Goal: Task Accomplishment & Management: Use online tool/utility

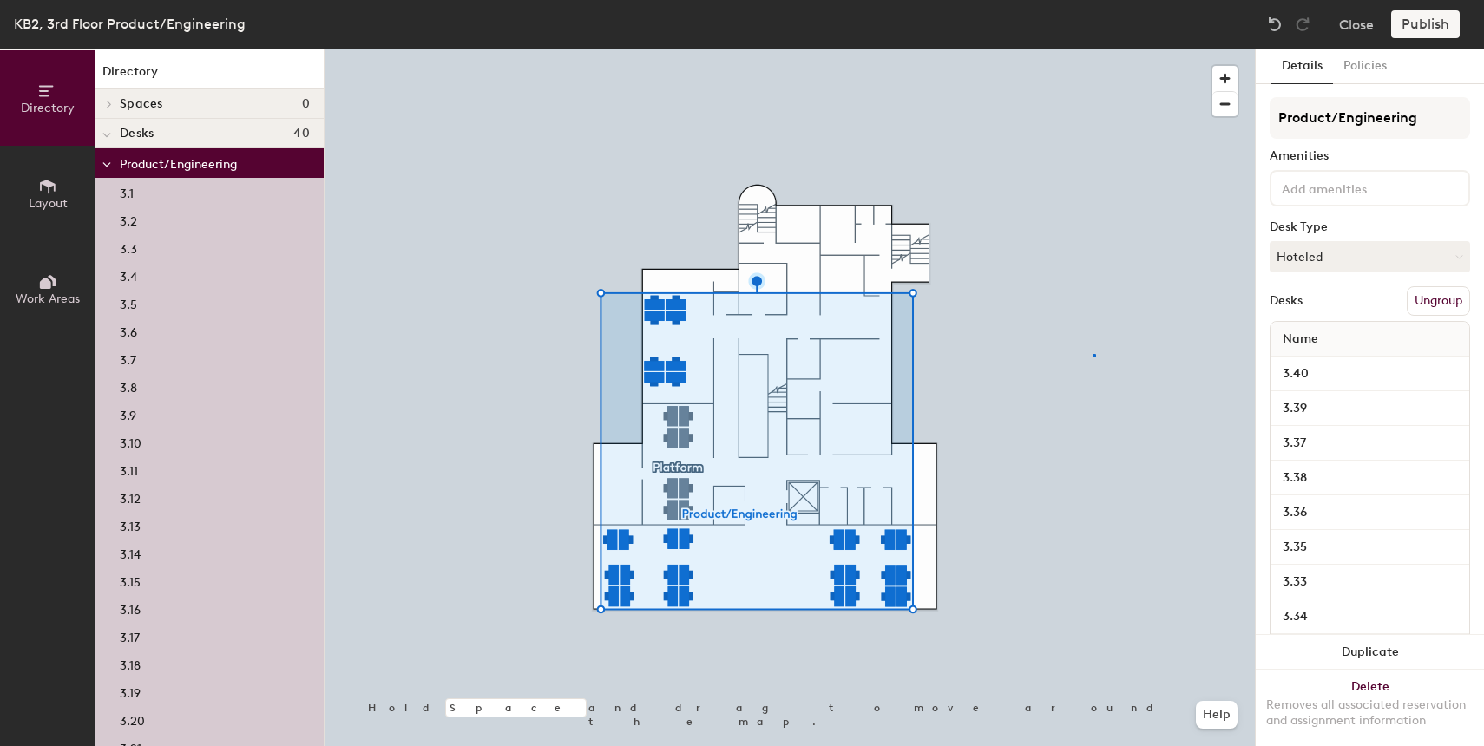
click at [1093, 49] on div at bounding box center [790, 49] width 930 height 0
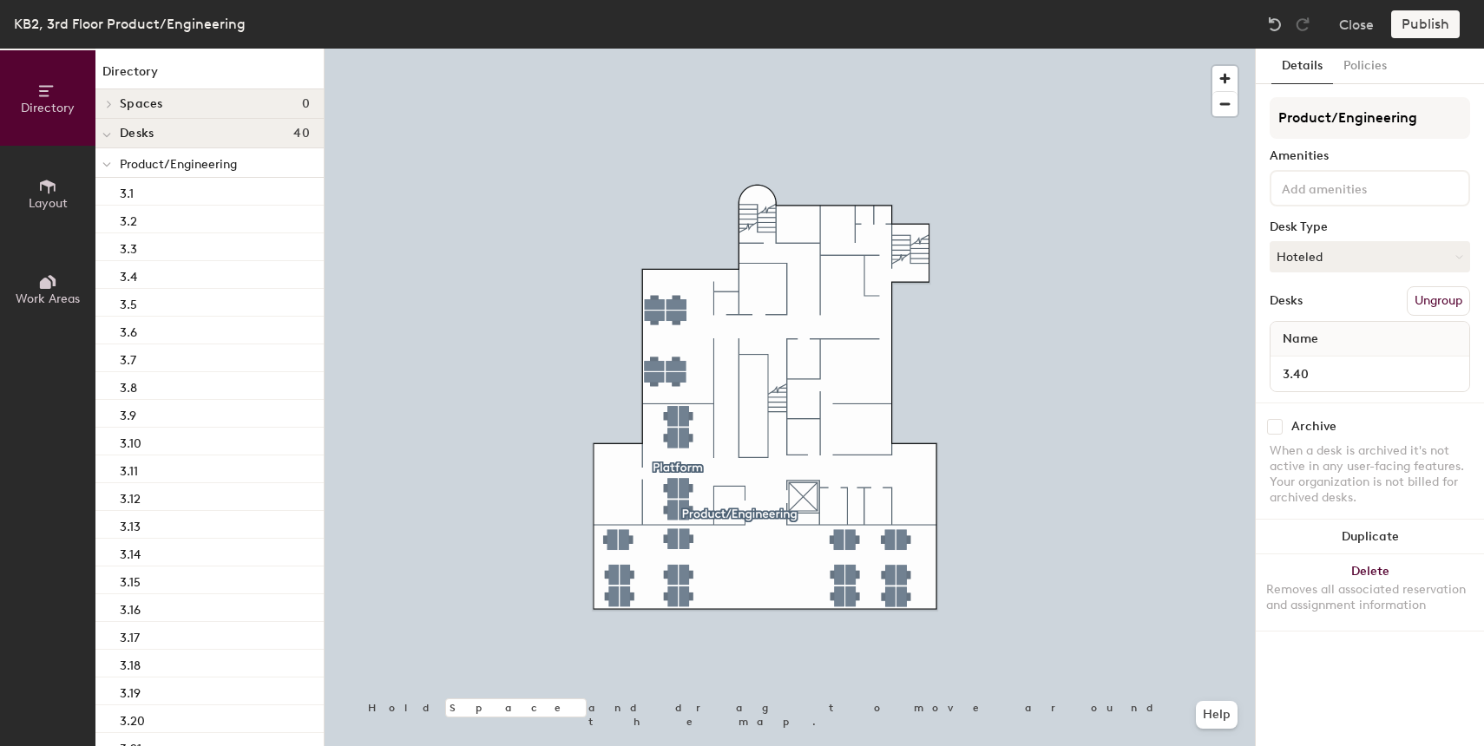
click at [654, 49] on div at bounding box center [790, 49] width 930 height 0
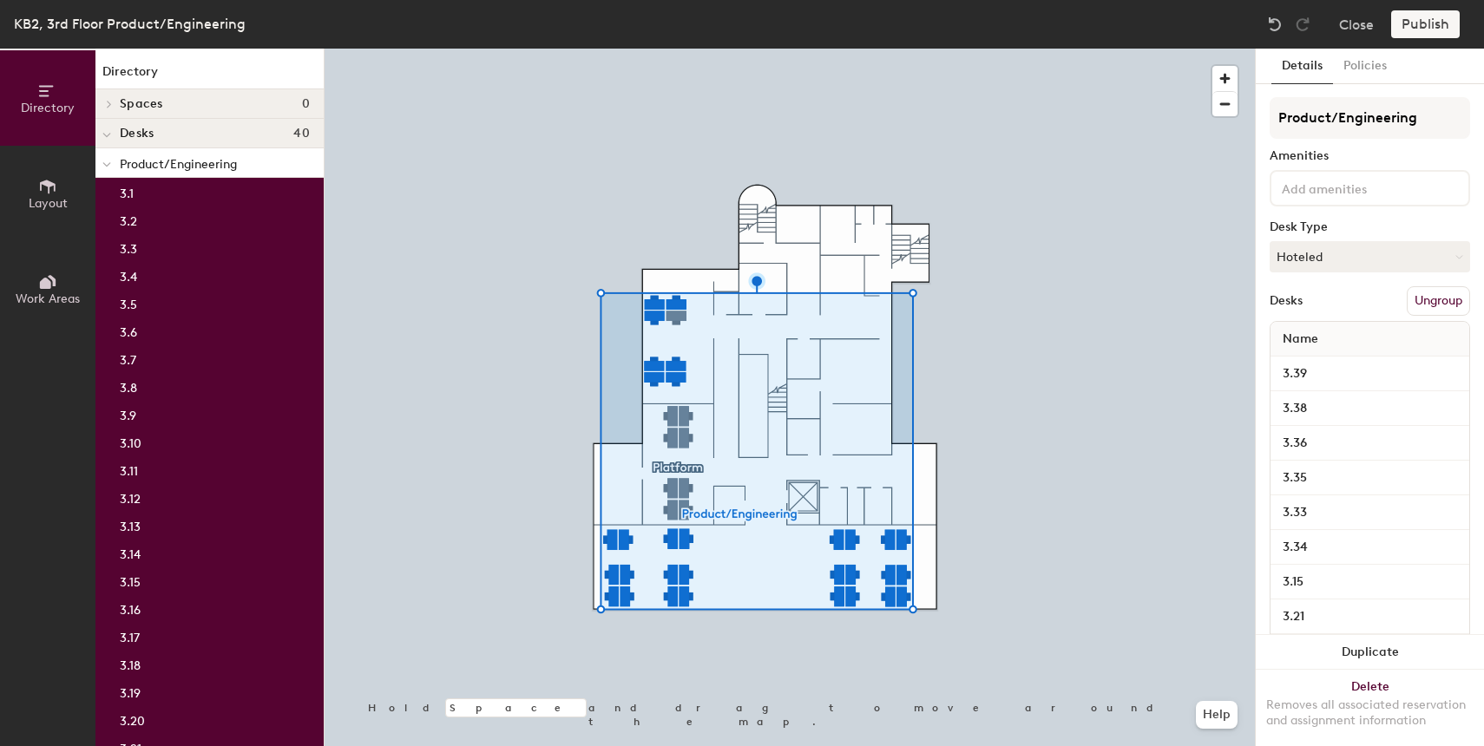
click at [600, 49] on div at bounding box center [790, 49] width 930 height 0
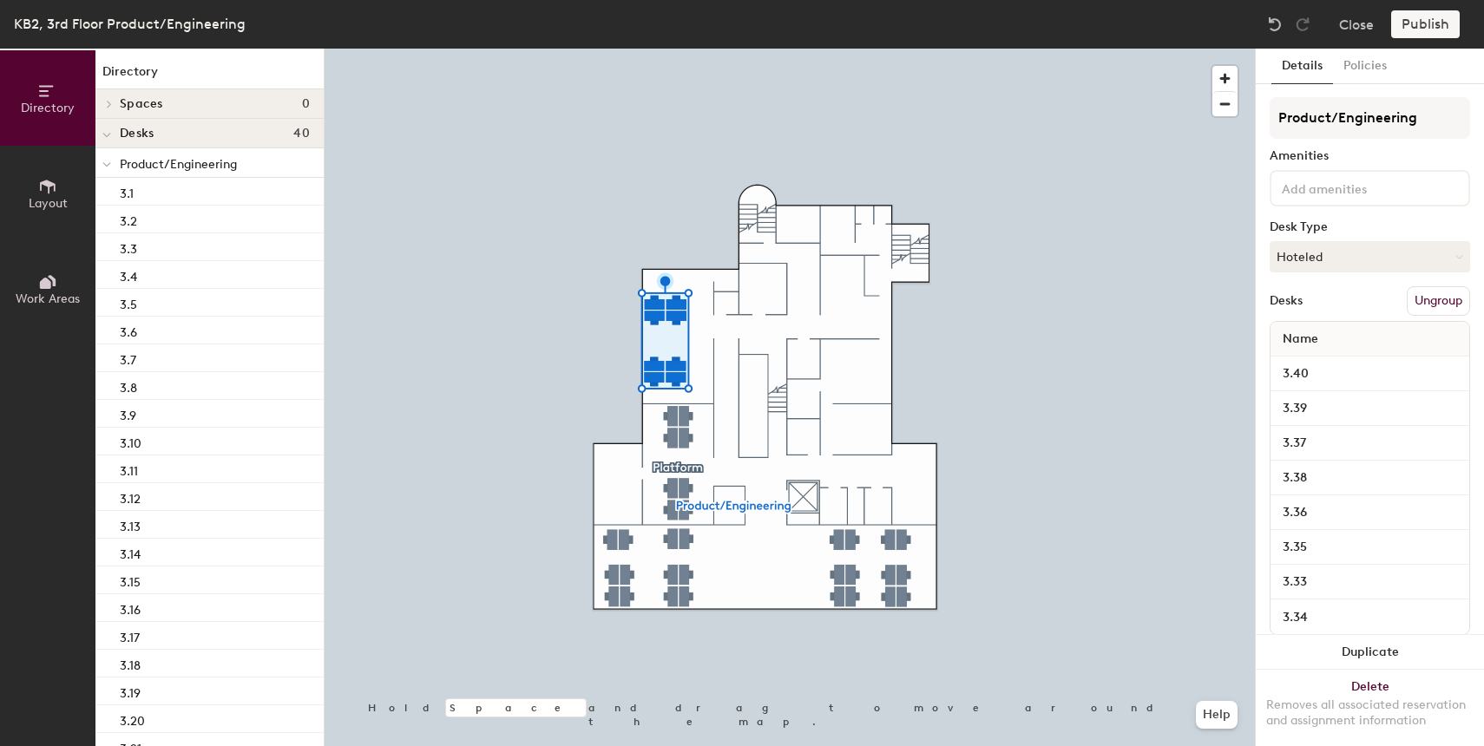
click at [1441, 297] on button "Ungroup" at bounding box center [1438, 301] width 63 height 30
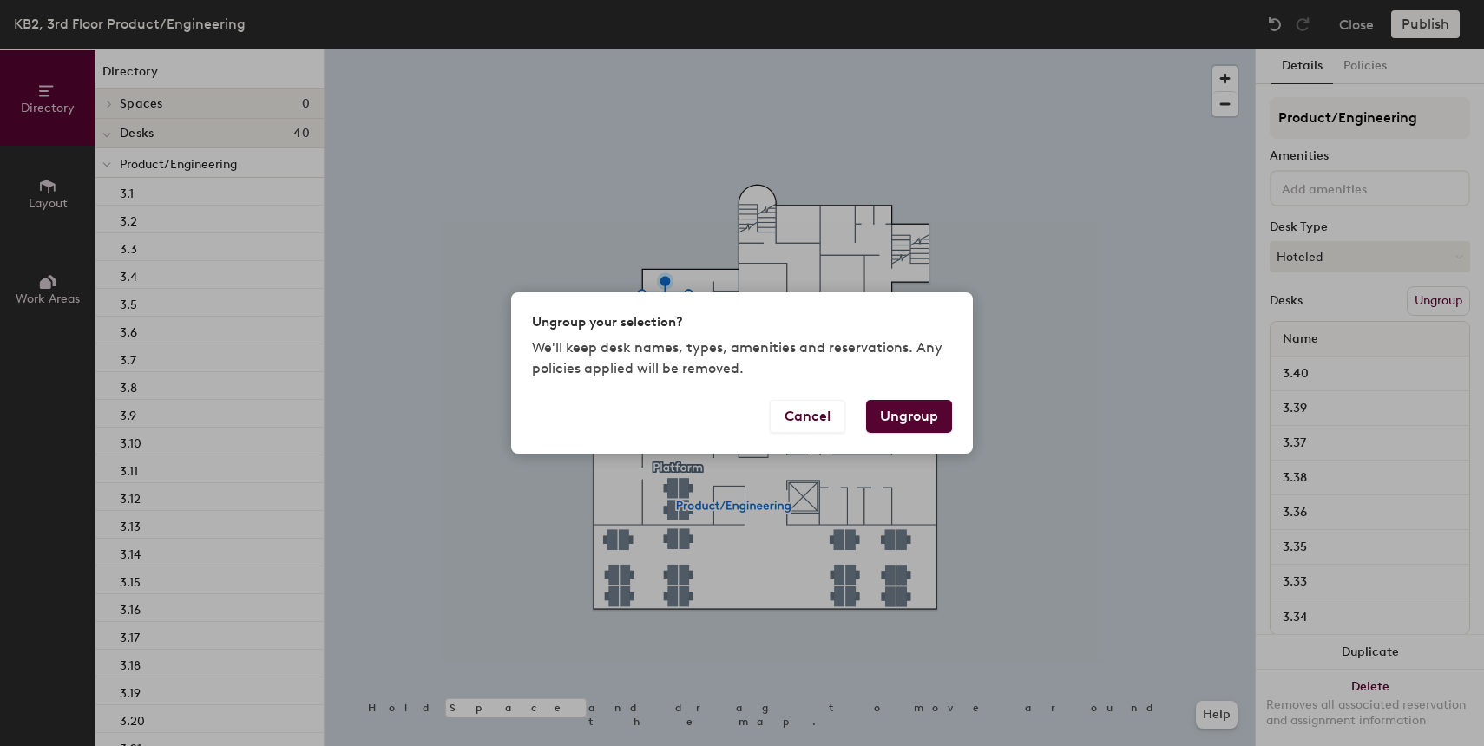
click at [929, 402] on button "Ungroup" at bounding box center [909, 416] width 86 height 33
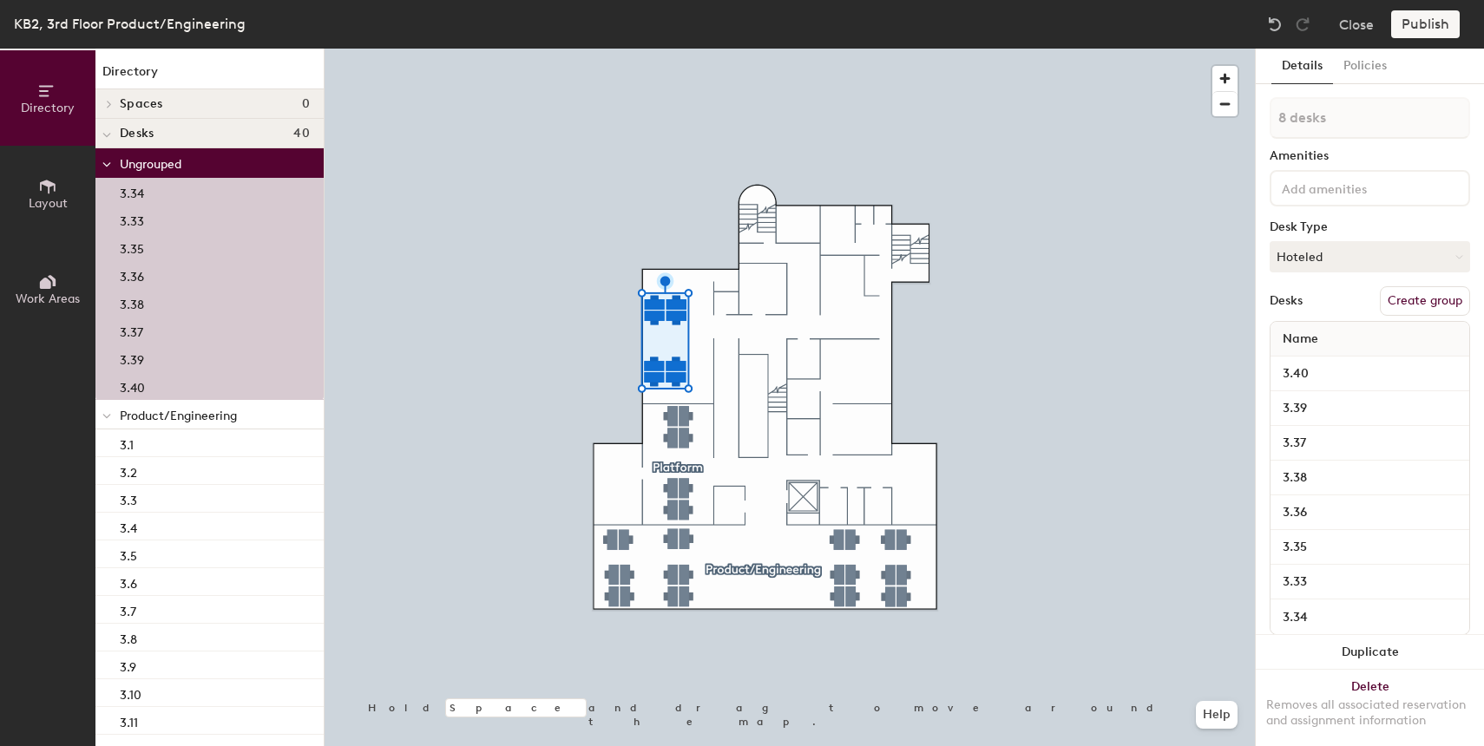
click at [1416, 301] on button "Create group" at bounding box center [1425, 301] width 90 height 30
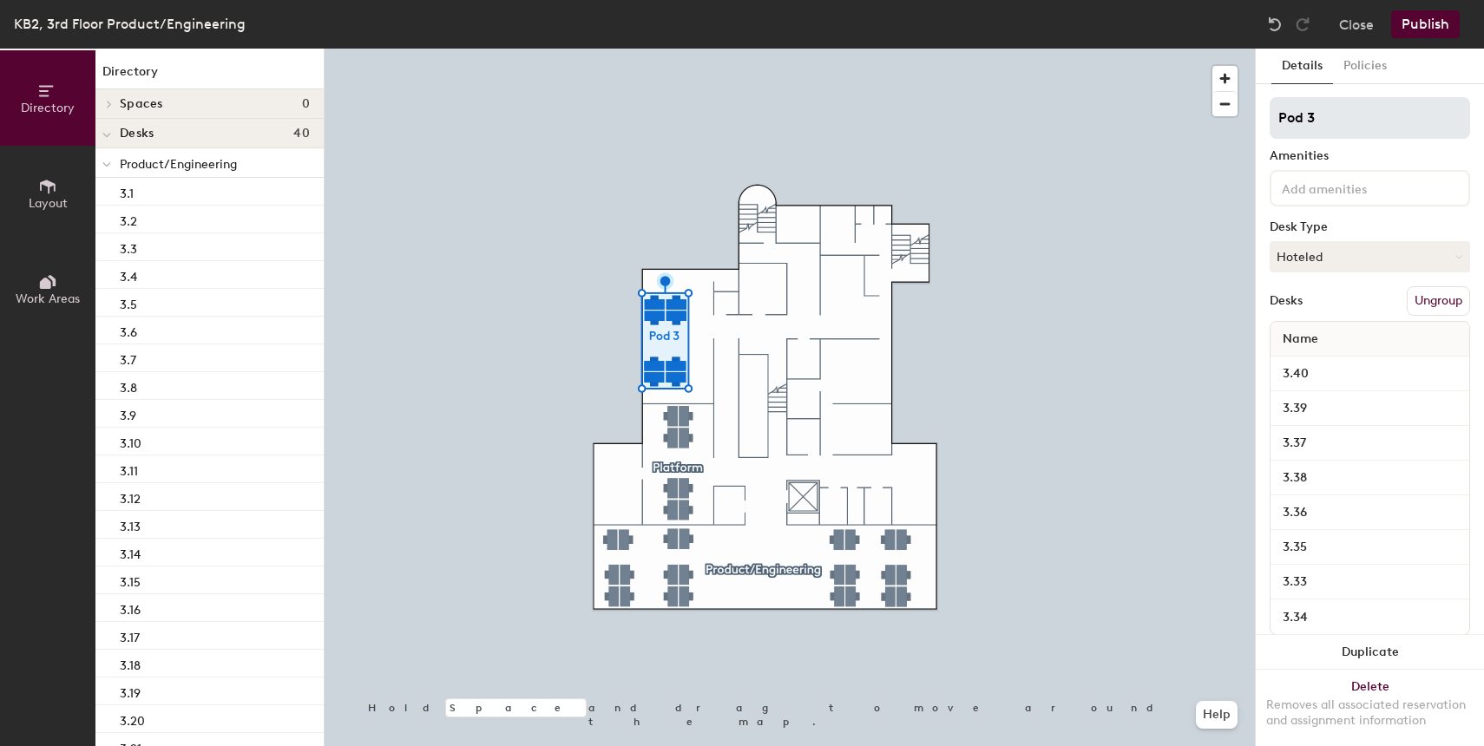
click at [1327, 110] on input "Pod 3" at bounding box center [1370, 118] width 200 height 42
type input "TECH/Platform"
click at [1440, 23] on button "Publish" at bounding box center [1425, 24] width 69 height 28
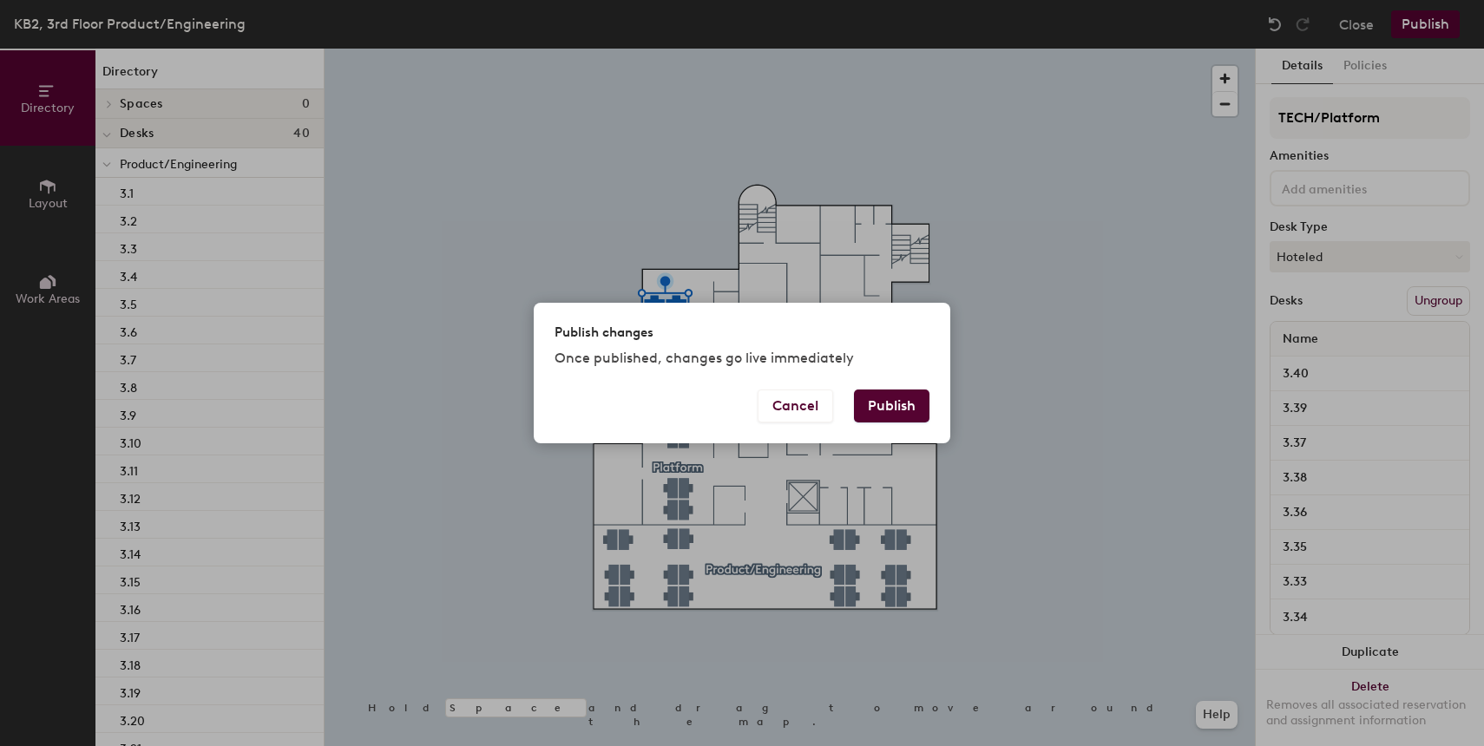
click at [899, 409] on button "Publish" at bounding box center [891, 406] width 75 height 33
